Goal: Information Seeking & Learning: Learn about a topic

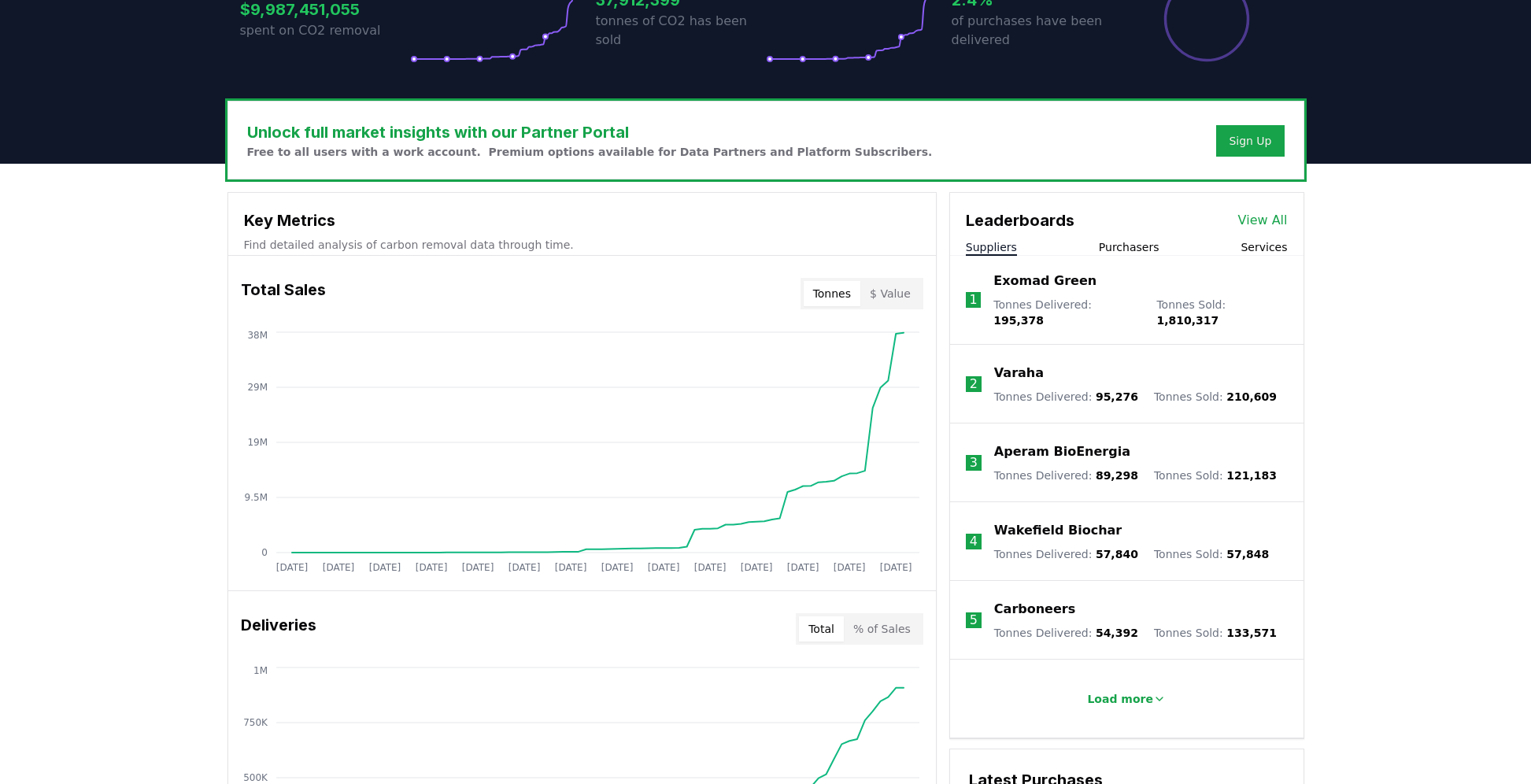
scroll to position [393, 0]
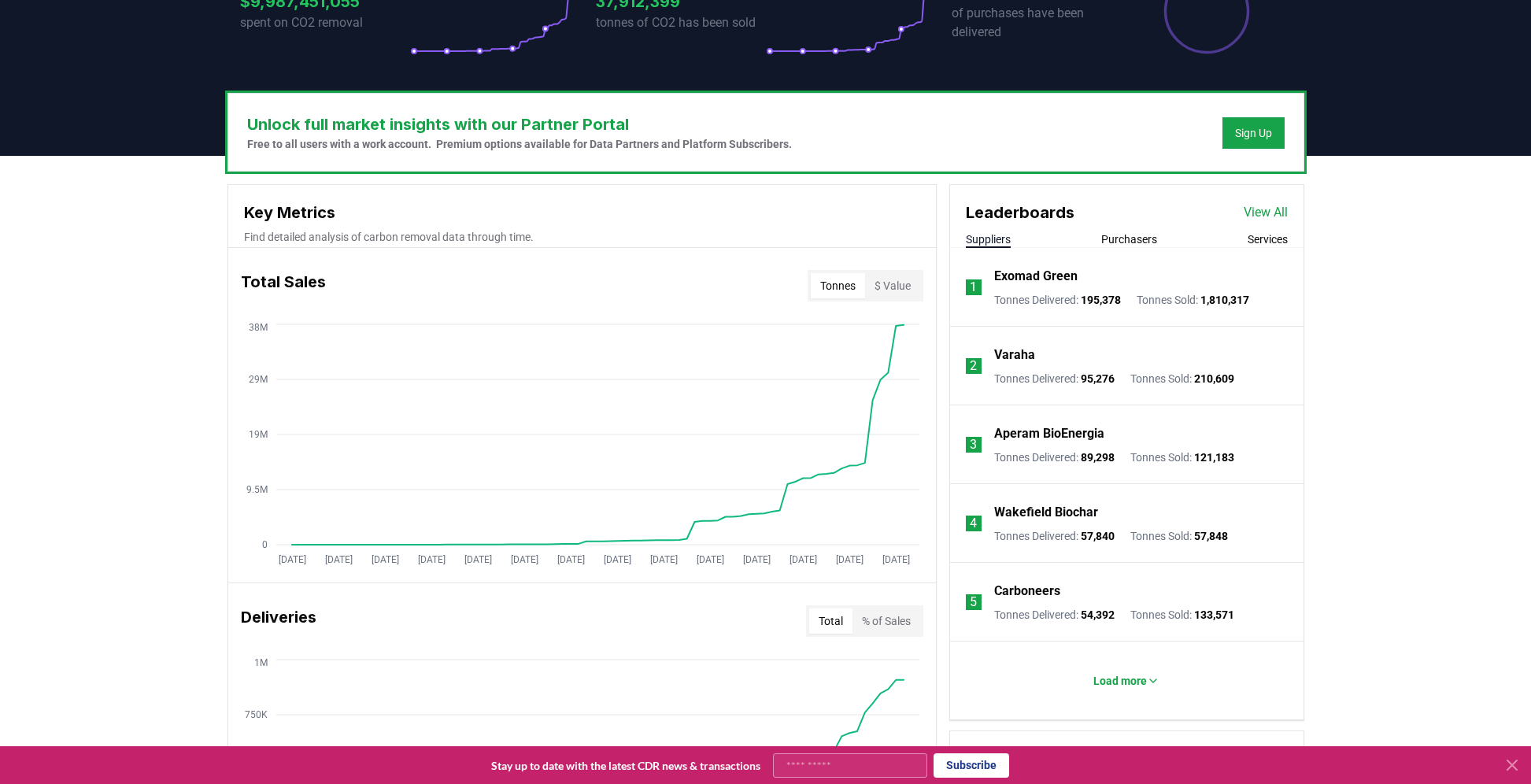
click at [997, 243] on button "Suppliers" at bounding box center [988, 240] width 45 height 16
click at [1272, 205] on link "View All" at bounding box center [1266, 212] width 44 height 19
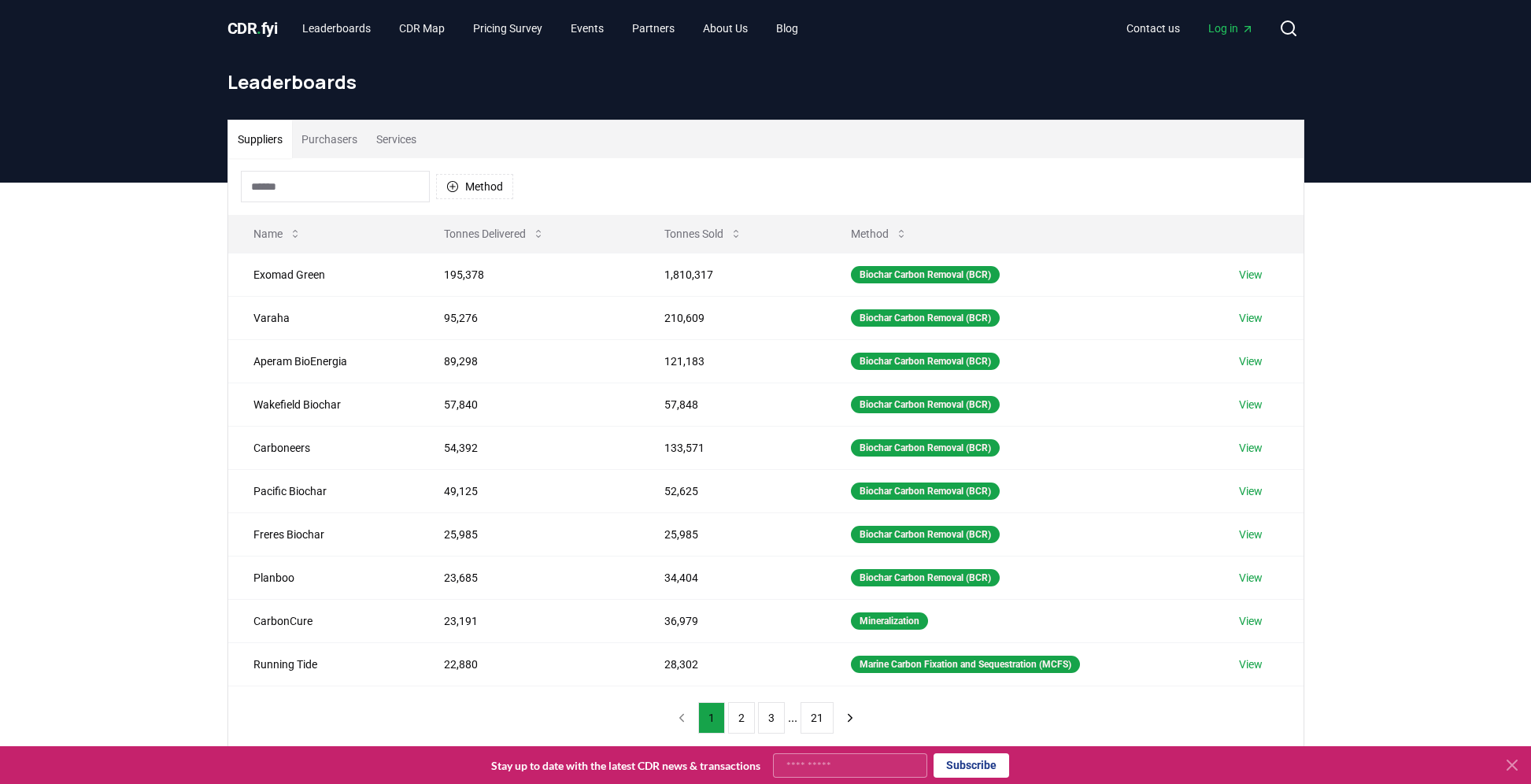
click at [704, 240] on button "Tonnes Sold" at bounding box center [703, 234] width 103 height 32
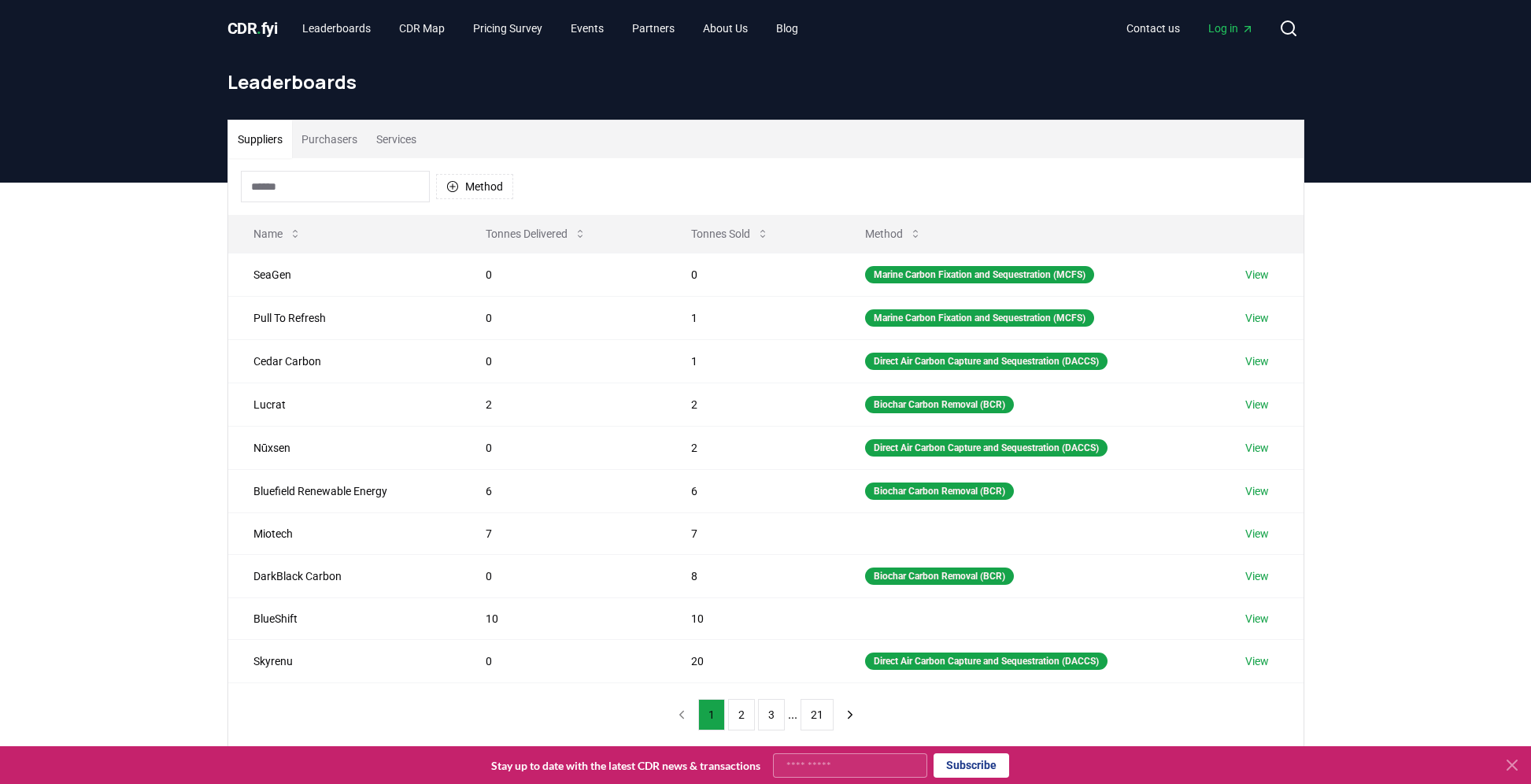
click at [704, 240] on button "Tonnes Sold" at bounding box center [730, 234] width 103 height 32
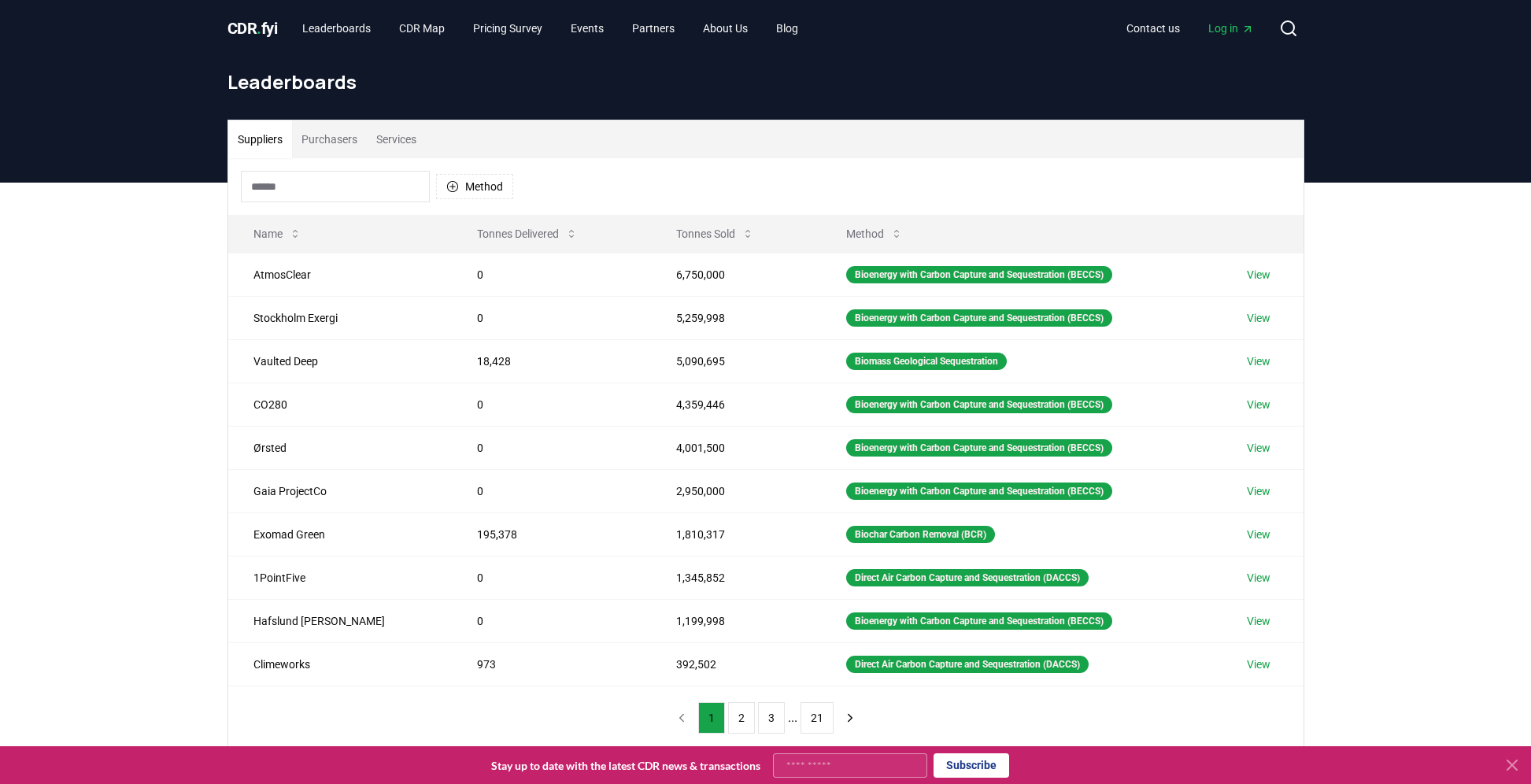
click at [294, 357] on td "Vaulted Deep" at bounding box center [340, 361] width 224 height 43
